Goal: Transaction & Acquisition: Subscribe to service/newsletter

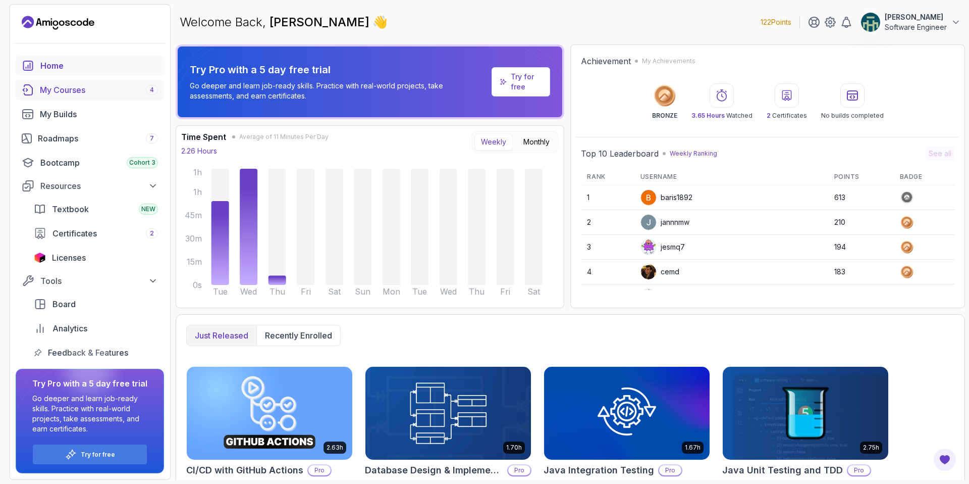
click at [53, 84] on div "My Courses 4" at bounding box center [99, 90] width 118 height 12
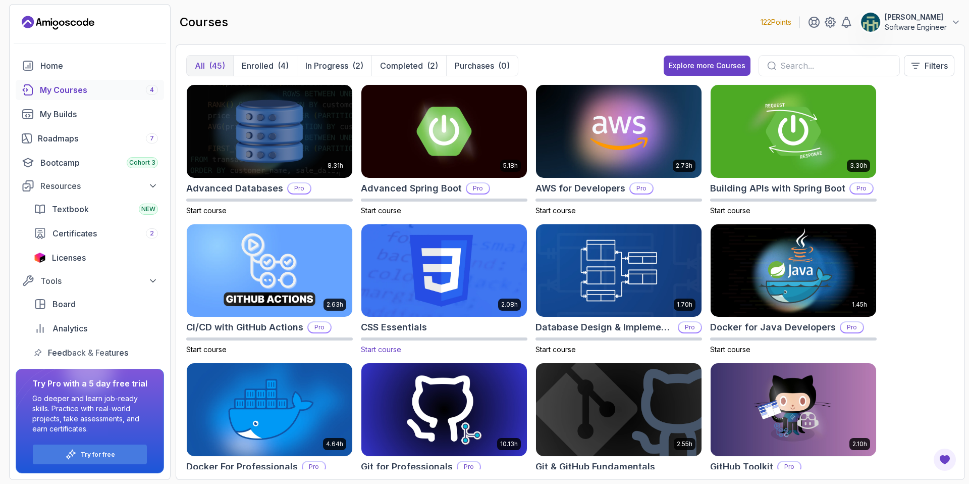
click at [491, 263] on img at bounding box center [444, 270] width 174 height 97
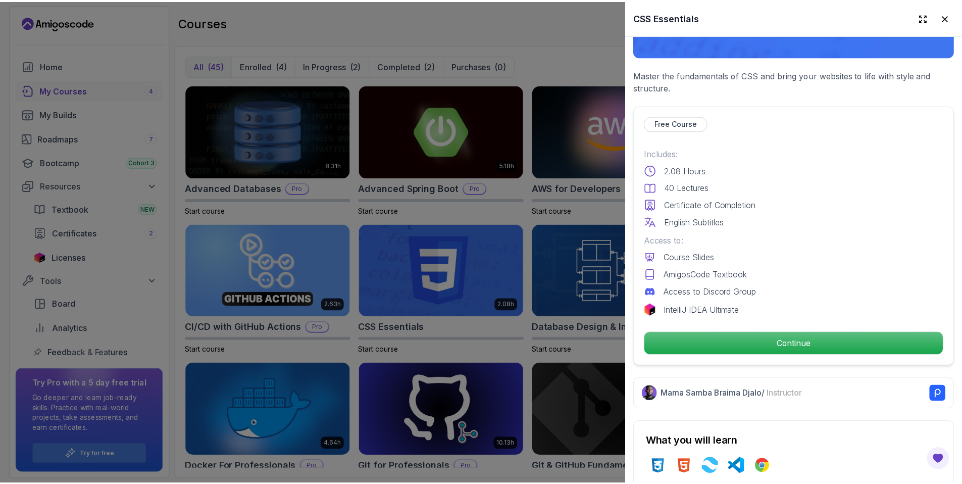
scroll to position [169, 0]
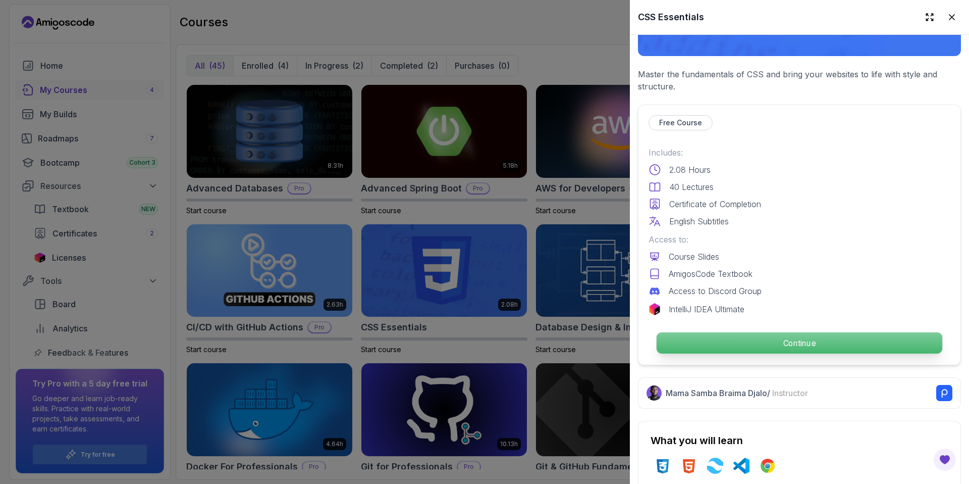
click at [733, 332] on p "Continue" at bounding box center [800, 342] width 286 height 21
